Goal: Transaction & Acquisition: Purchase product/service

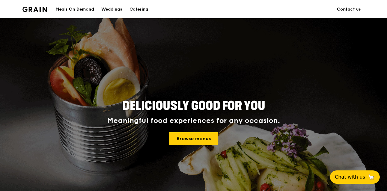
scroll to position [30, 0]
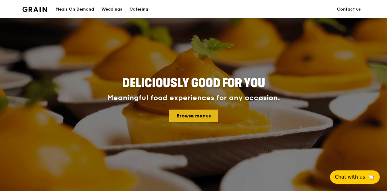
click at [203, 117] on link "Browse menus" at bounding box center [193, 116] width 49 height 13
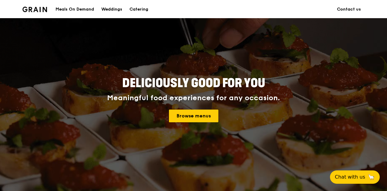
scroll to position [0, 0]
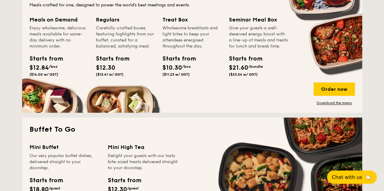
scroll to position [425, 0]
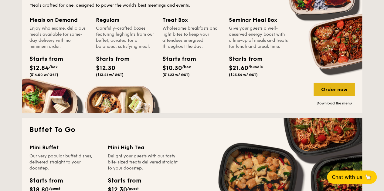
click at [329, 90] on div "Order now" at bounding box center [333, 89] width 41 height 13
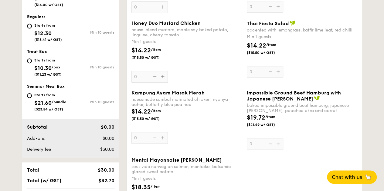
scroll to position [273, 0]
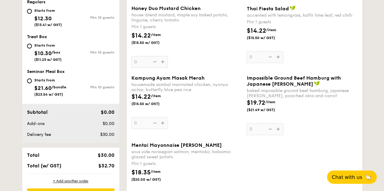
click at [52, 86] on span "$21.60" at bounding box center [42, 88] width 17 height 7
click at [32, 83] on input "Starts from $21.60 /bundle ($23.54 w/ GST) Min 10 guests" at bounding box center [29, 81] width 5 height 5
radio input "true"
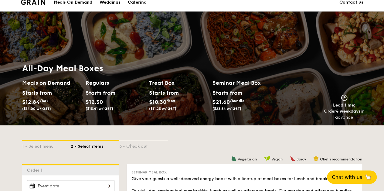
scroll to position [0, 0]
